Goal: Information Seeking & Learning: Learn about a topic

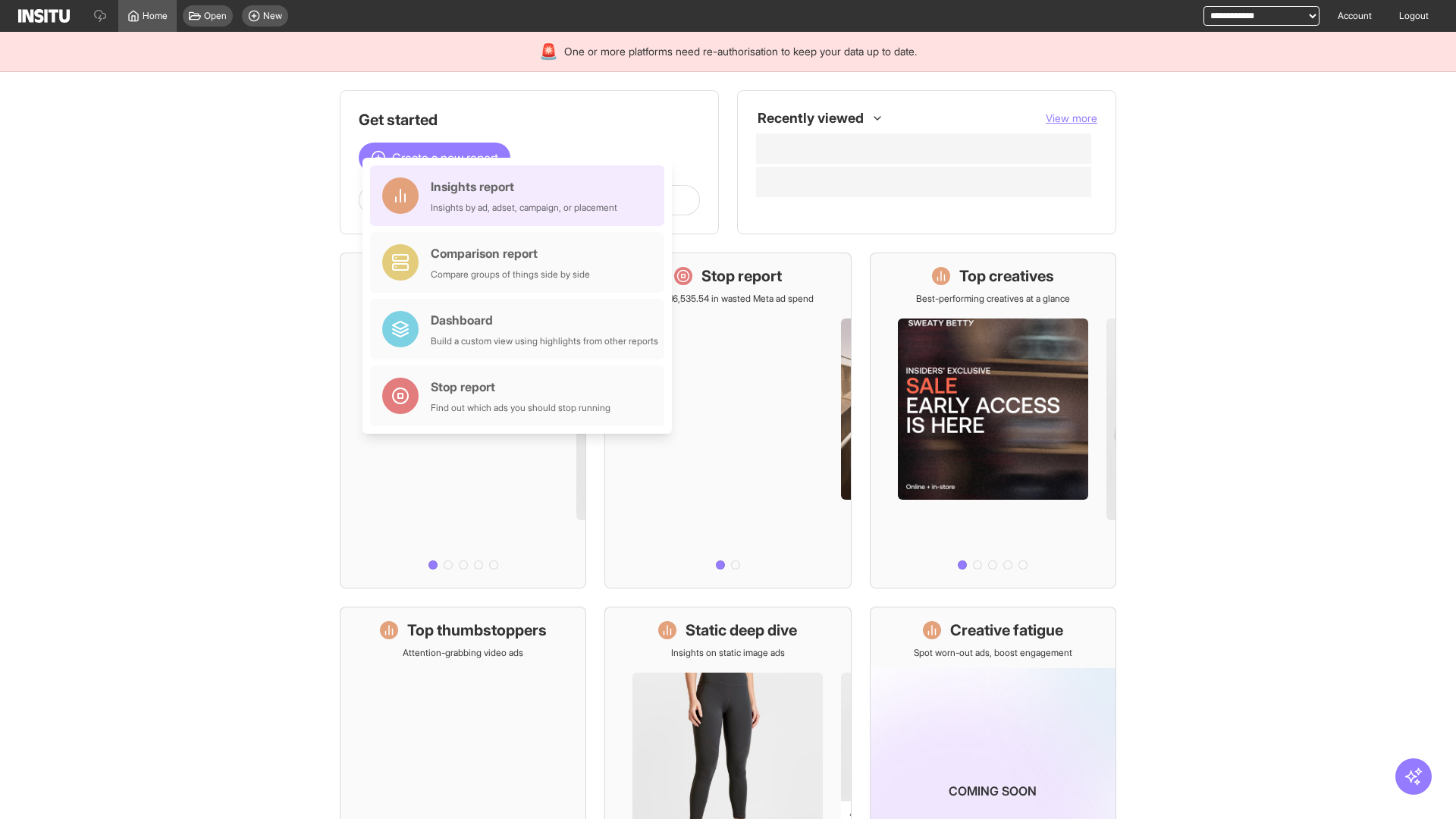
click at [521, 195] on div "Insights report Insights by ad, adset, campaign, or placement" at bounding box center [523, 195] width 187 height 36
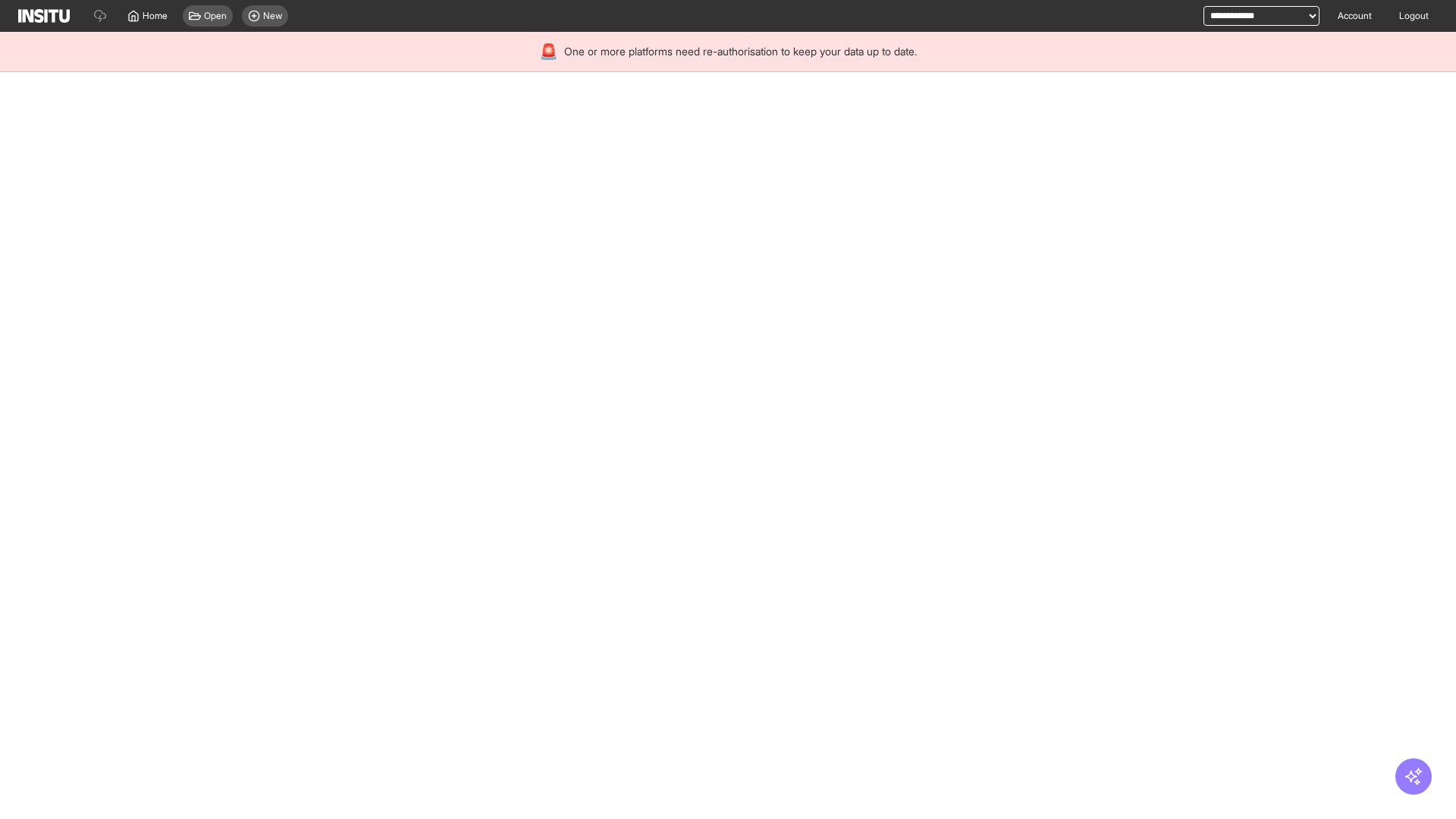
select select "**"
